Goal: Communication & Community: Answer question/provide support

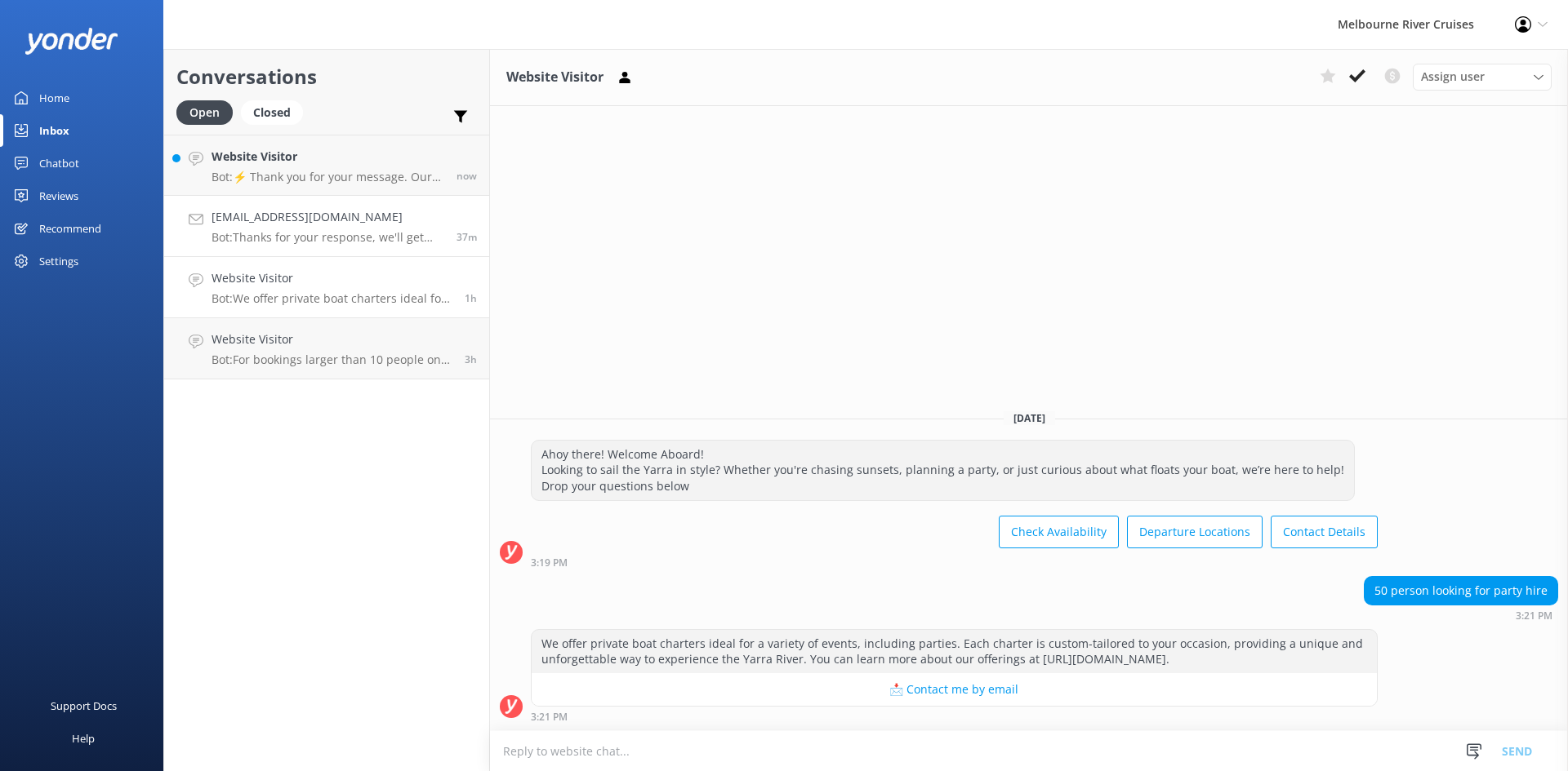
drag, startPoint x: 308, startPoint y: 225, endPoint x: 337, endPoint y: 207, distance: 34.1
click at [309, 222] on h4 "[EMAIL_ADDRESS][DOMAIN_NAME]" at bounding box center [327, 217] width 232 height 18
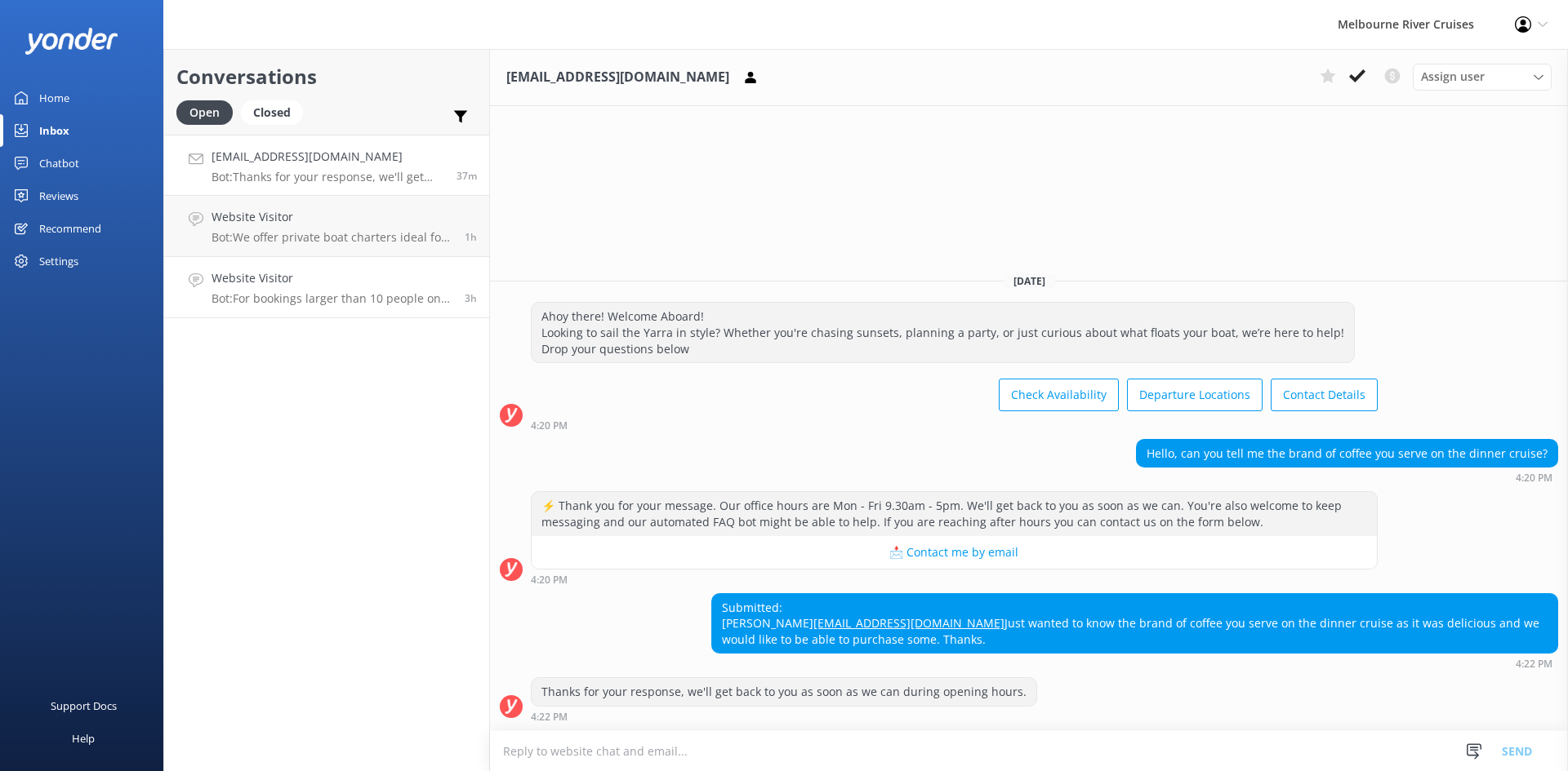
click at [332, 270] on h4 "Website Visitor" at bounding box center [332, 278] width 241 height 18
